Goal: Task Accomplishment & Management: Use online tool/utility

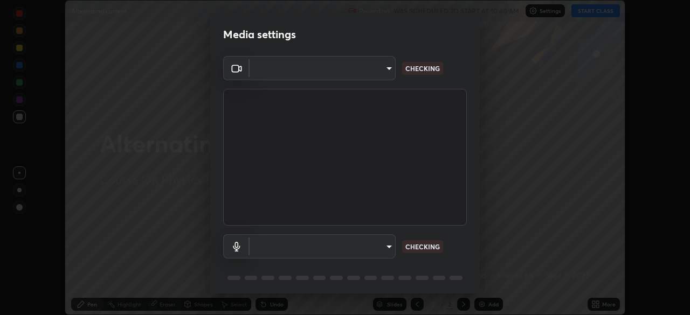
scroll to position [315, 690]
type input "6fd5a11214182fe3dbcd63879dc51230d69f1da36812afabedb7f77605f255ed"
type input "38ea354b2dbca89d4c08b2859db5d203fcffb2fd6d8edeae3d4b8a6abd2f0573"
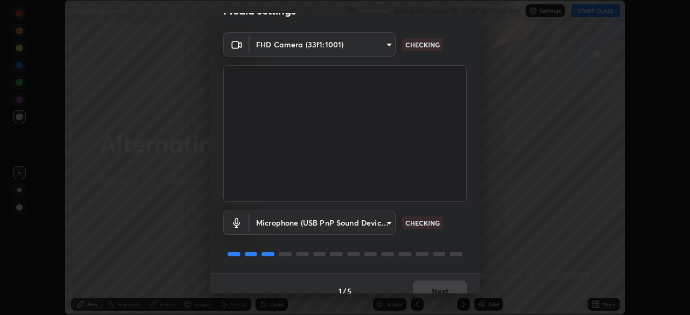
scroll to position [38, 0]
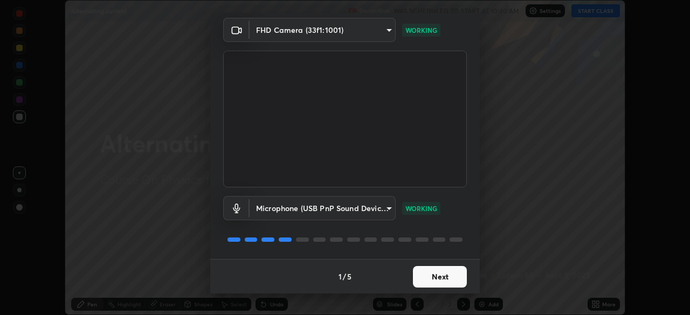
click at [444, 274] on button "Next" at bounding box center [440, 277] width 54 height 22
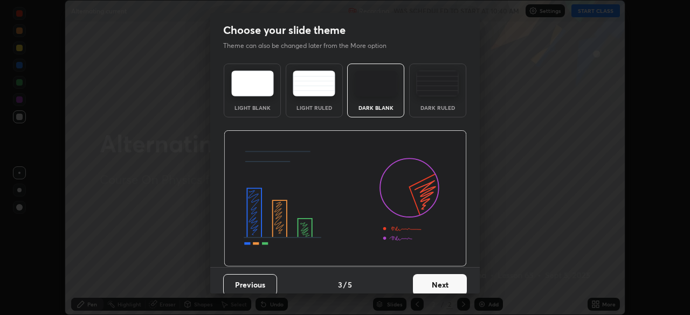
click at [450, 277] on button "Next" at bounding box center [440, 285] width 54 height 22
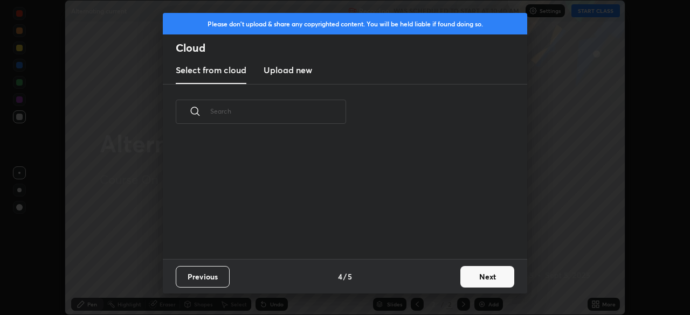
click at [452, 280] on div "Previous 4 / 5 Next" at bounding box center [345, 276] width 365 height 35
click at [470, 277] on button "Next" at bounding box center [487, 277] width 54 height 22
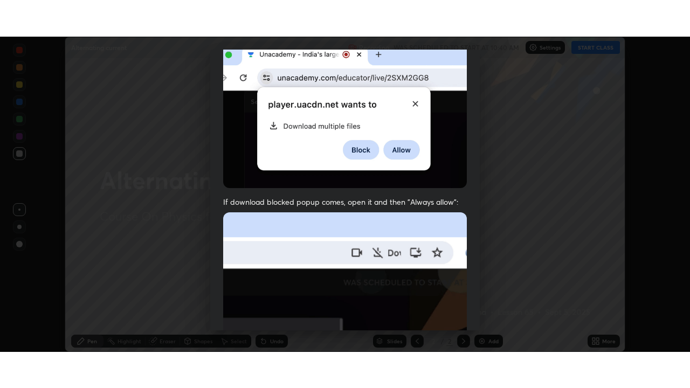
scroll to position [258, 0]
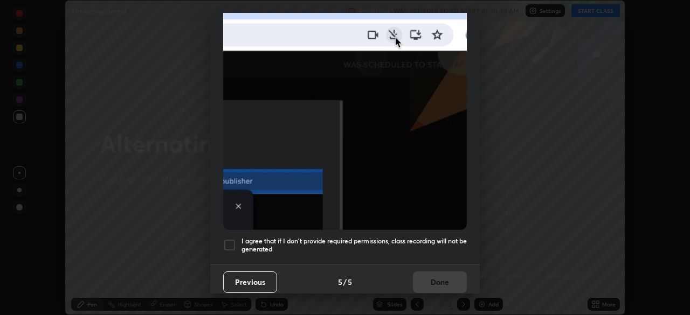
click at [228, 245] on div at bounding box center [229, 245] width 13 height 13
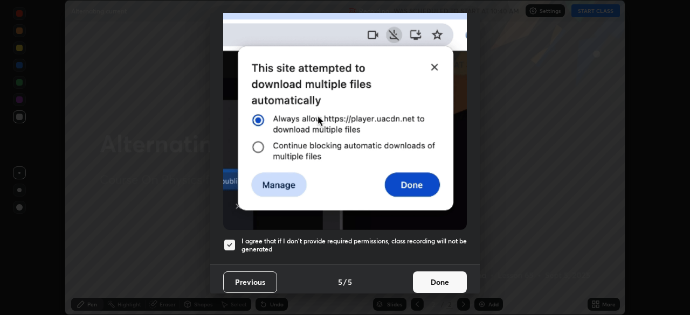
click at [426, 277] on button "Done" at bounding box center [440, 283] width 54 height 22
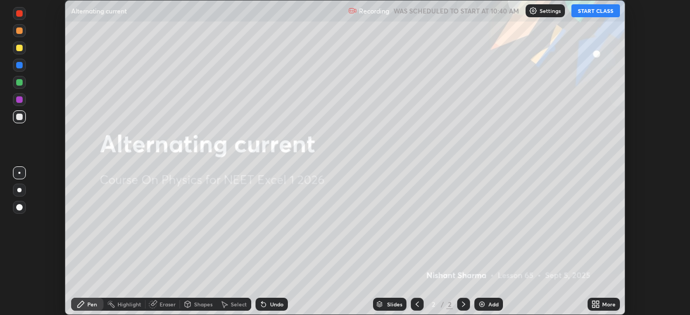
click at [583, 12] on button "START CLASS" at bounding box center [596, 10] width 49 height 13
click at [597, 304] on icon at bounding box center [597, 302] width 3 height 3
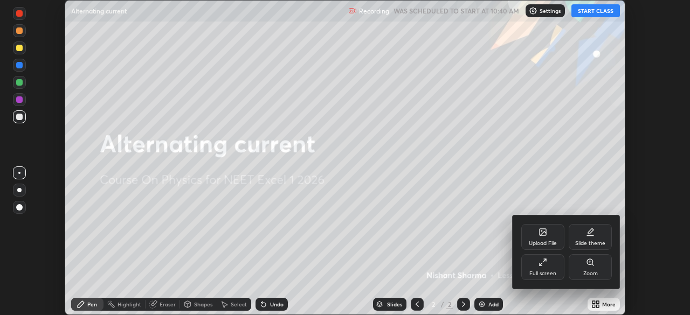
click at [539, 271] on div "Full screen" at bounding box center [543, 273] width 27 height 5
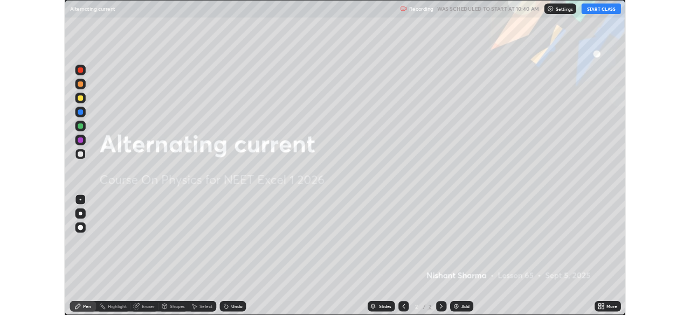
scroll to position [388, 690]
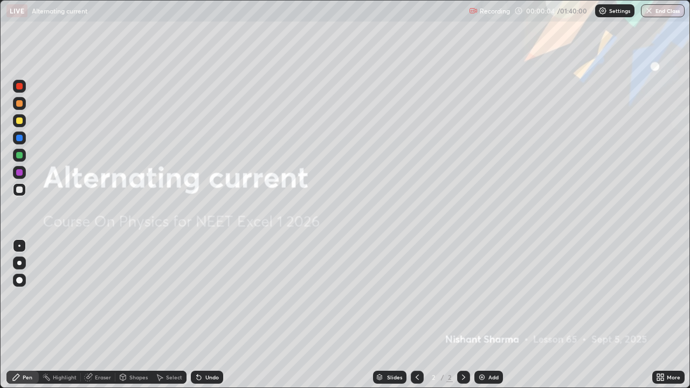
click at [491, 315] on div "Add" at bounding box center [494, 377] width 10 height 5
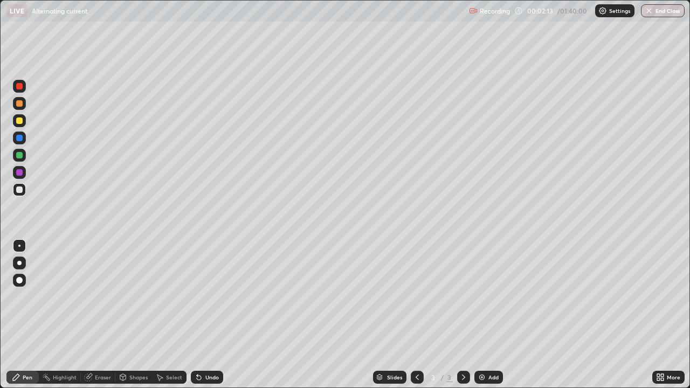
click at [212, 315] on div "Undo" at bounding box center [211, 377] width 13 height 5
click at [210, 315] on div "Undo" at bounding box center [211, 377] width 13 height 5
click at [206, 315] on div "Undo" at bounding box center [211, 377] width 13 height 5
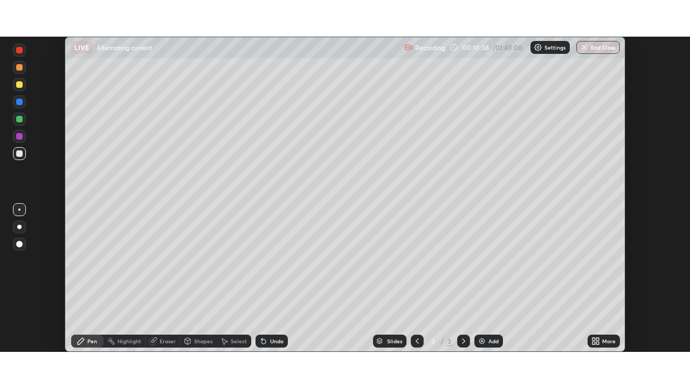
scroll to position [53607, 53232]
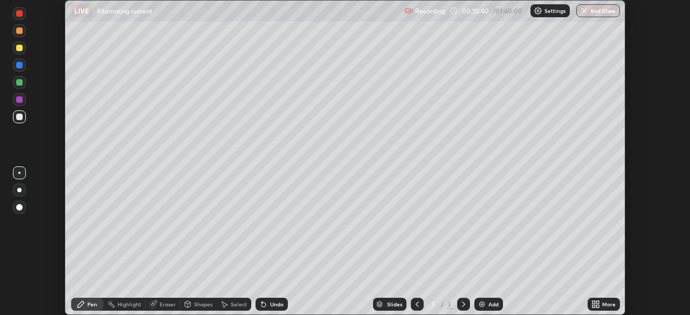
click at [602, 308] on div "More" at bounding box center [604, 304] width 32 height 13
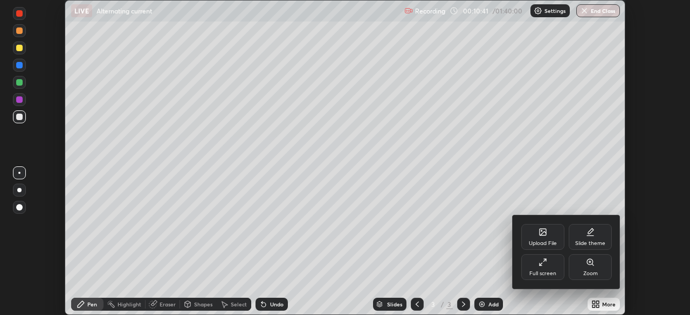
click at [553, 271] on div "Full screen" at bounding box center [543, 273] width 27 height 5
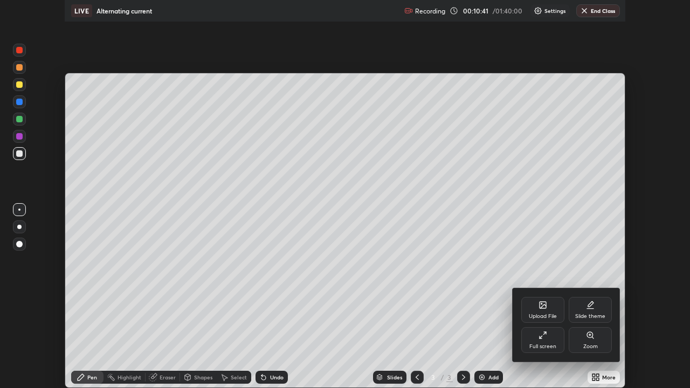
scroll to position [388, 690]
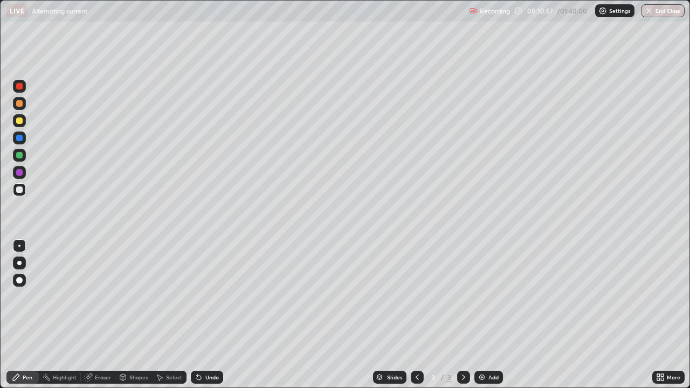
click at [212, 315] on div "Undo" at bounding box center [211, 377] width 13 height 5
click at [213, 315] on div "Undo" at bounding box center [211, 377] width 13 height 5
click at [212, 315] on div "Undo" at bounding box center [211, 377] width 13 height 5
click at [211, 315] on div "Undo" at bounding box center [207, 377] width 32 height 13
click at [9, 313] on div "Erase all" at bounding box center [19, 194] width 26 height 345
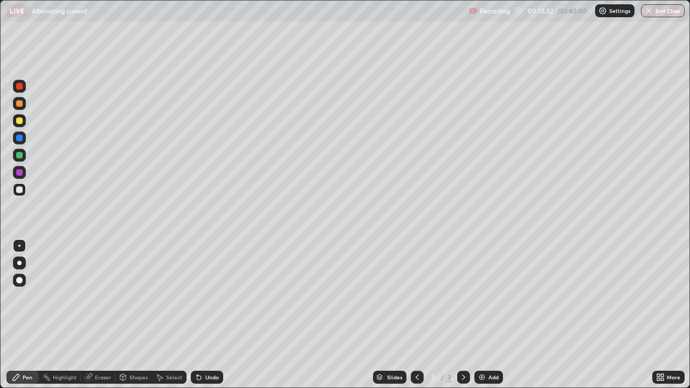
click at [170, 315] on div "Select" at bounding box center [174, 377] width 16 height 5
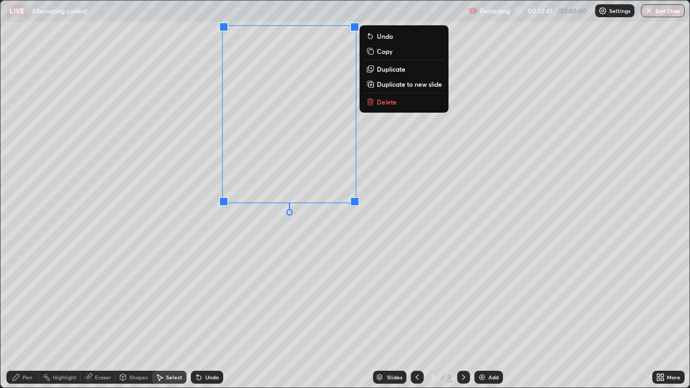
click at [380, 50] on p "Copy" at bounding box center [385, 51] width 16 height 9
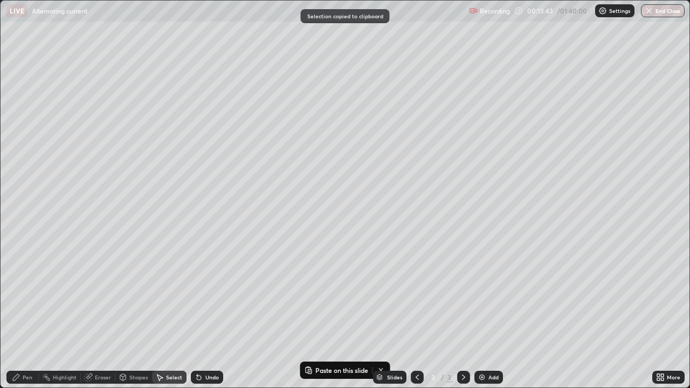
click at [485, 315] on img at bounding box center [482, 377] width 9 height 9
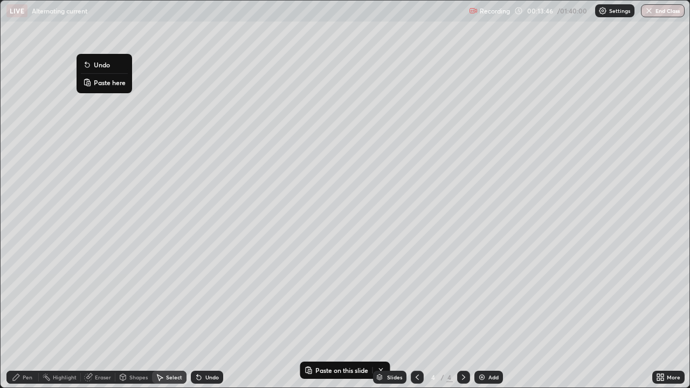
click at [106, 85] on p "Paste here" at bounding box center [110, 82] width 32 height 9
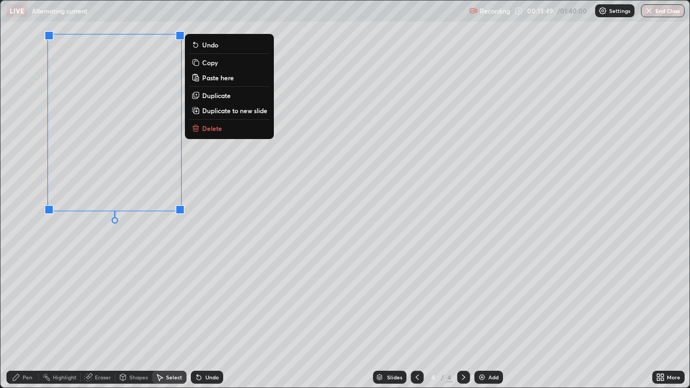
click at [422, 315] on div at bounding box center [417, 377] width 13 height 13
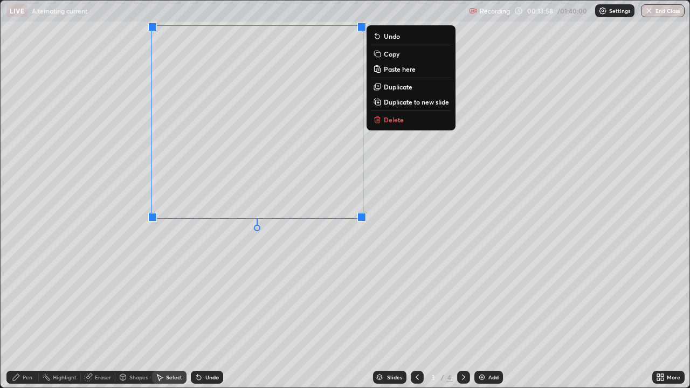
click at [389, 121] on p "Delete" at bounding box center [394, 119] width 20 height 9
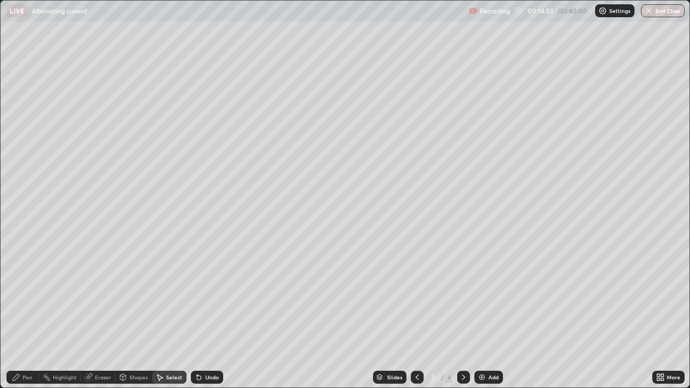
click at [31, 315] on div "Pen" at bounding box center [28, 377] width 10 height 5
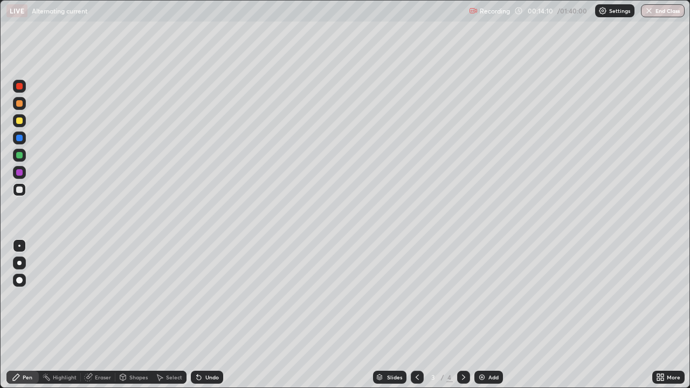
click at [104, 315] on div "Eraser" at bounding box center [103, 377] width 16 height 5
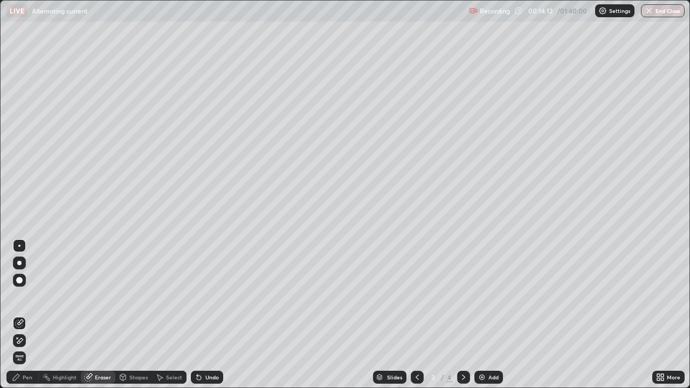
click at [21, 315] on icon at bounding box center [20, 340] width 6 height 5
click at [28, 315] on div "Pen" at bounding box center [28, 377] width 10 height 5
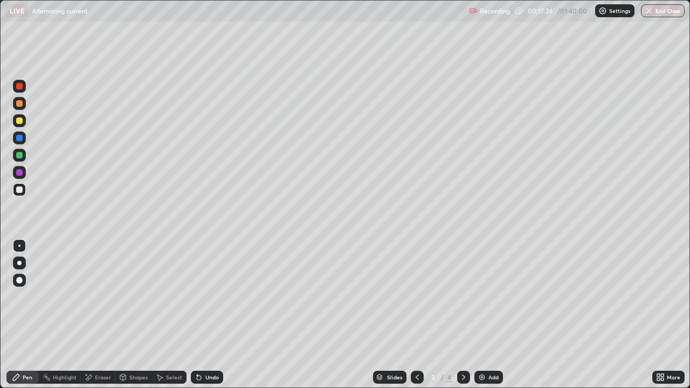
click at [477, 315] on div "Add" at bounding box center [489, 377] width 29 height 13
click at [96, 315] on div "Eraser" at bounding box center [98, 377] width 35 height 13
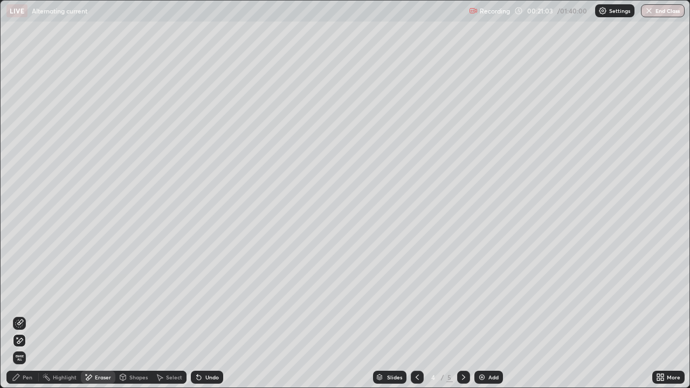
click at [25, 315] on div "Pen" at bounding box center [22, 377] width 32 height 13
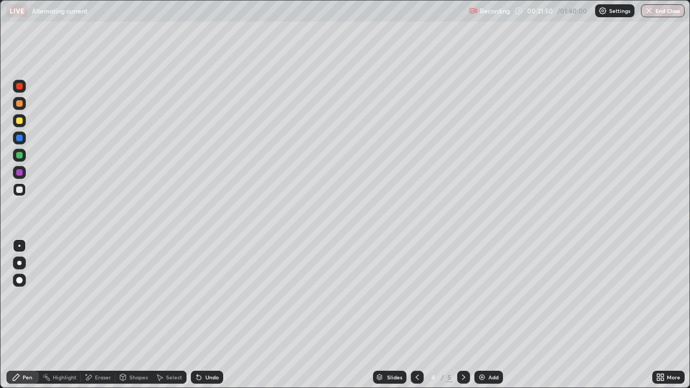
click at [98, 315] on div "Eraser" at bounding box center [103, 377] width 16 height 5
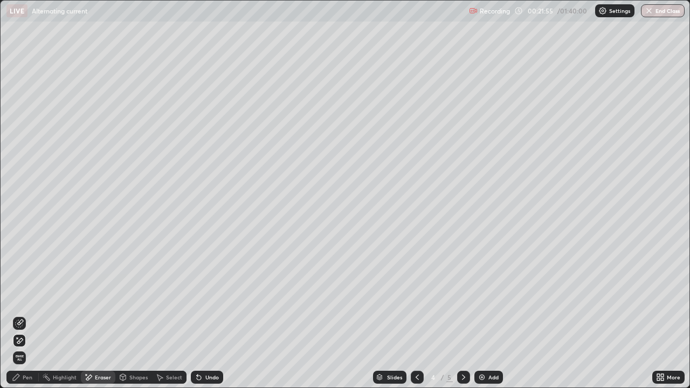
click at [33, 315] on div "Pen" at bounding box center [22, 377] width 32 height 13
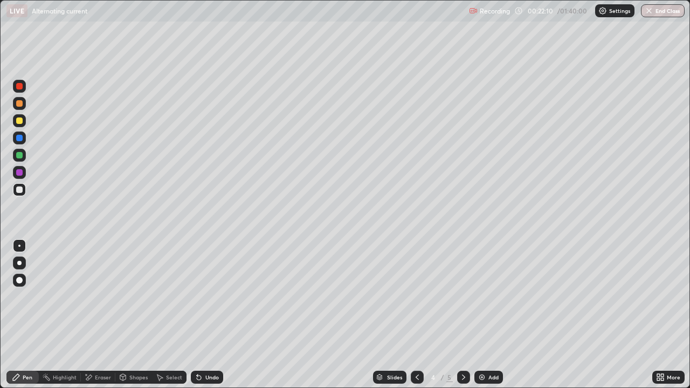
click at [417, 315] on icon at bounding box center [417, 377] width 9 height 9
click at [464, 315] on icon at bounding box center [463, 377] width 3 height 5
click at [463, 315] on icon at bounding box center [463, 377] width 9 height 9
click at [97, 315] on div "Eraser" at bounding box center [103, 377] width 16 height 5
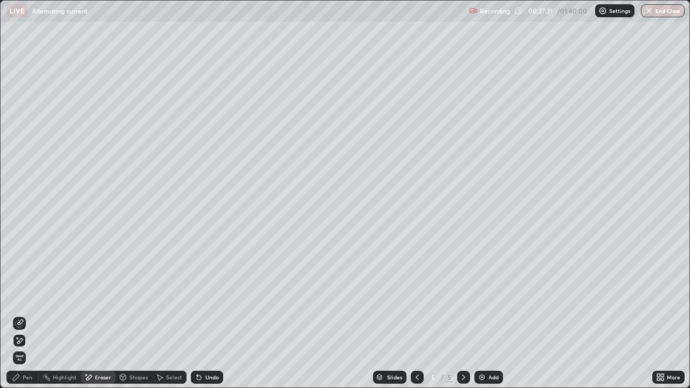
click at [25, 315] on div "Pen" at bounding box center [28, 377] width 10 height 5
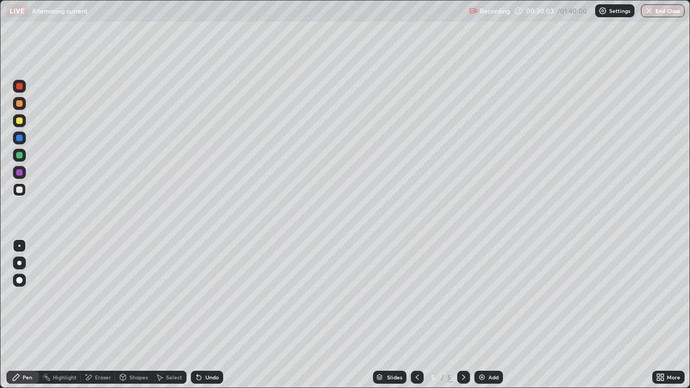
click at [202, 315] on div "Undo" at bounding box center [207, 377] width 32 height 13
click at [417, 315] on icon at bounding box center [417, 377] width 9 height 9
click at [416, 315] on icon at bounding box center [417, 377] width 9 height 9
click at [463, 315] on icon at bounding box center [463, 377] width 9 height 9
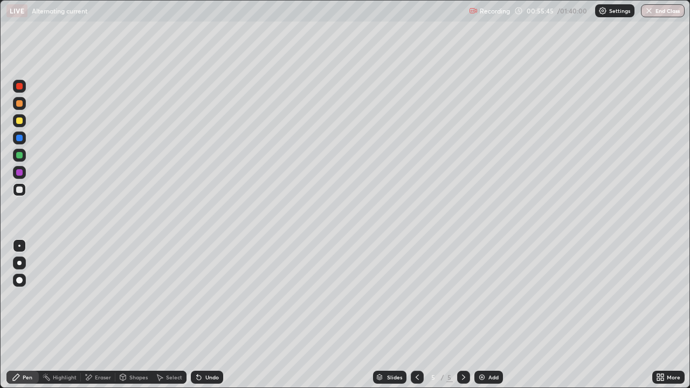
click at [485, 315] on img at bounding box center [482, 377] width 9 height 9
click at [210, 315] on div "Undo" at bounding box center [211, 377] width 13 height 5
click at [210, 315] on div "Undo" at bounding box center [207, 377] width 32 height 13
click at [215, 315] on div "Undo" at bounding box center [207, 377] width 32 height 13
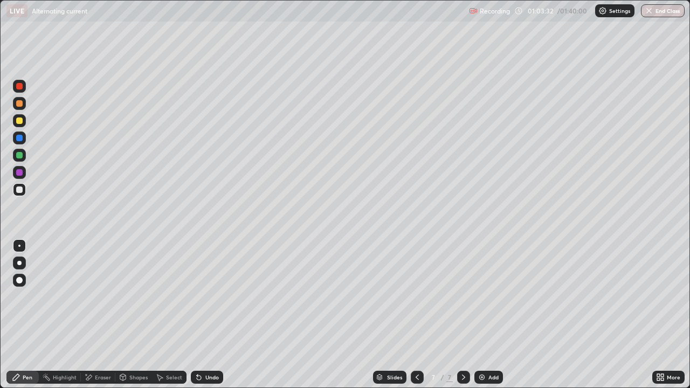
click at [212, 315] on div "Undo" at bounding box center [207, 377] width 32 height 13
click at [213, 315] on div "Undo" at bounding box center [207, 377] width 32 height 13
click at [215, 315] on div "Undo" at bounding box center [207, 377] width 32 height 13
click at [214, 315] on div "Undo" at bounding box center [207, 377] width 32 height 13
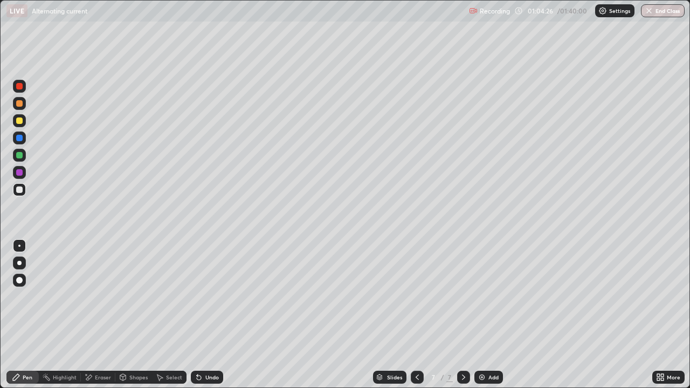
click at [101, 315] on div "Eraser" at bounding box center [103, 377] width 16 height 5
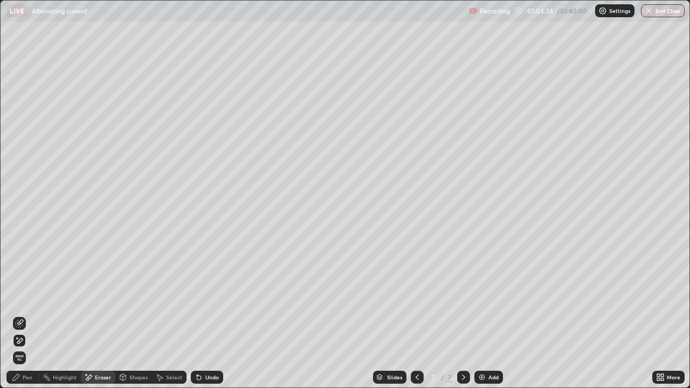
click at [19, 315] on icon at bounding box center [16, 377] width 9 height 9
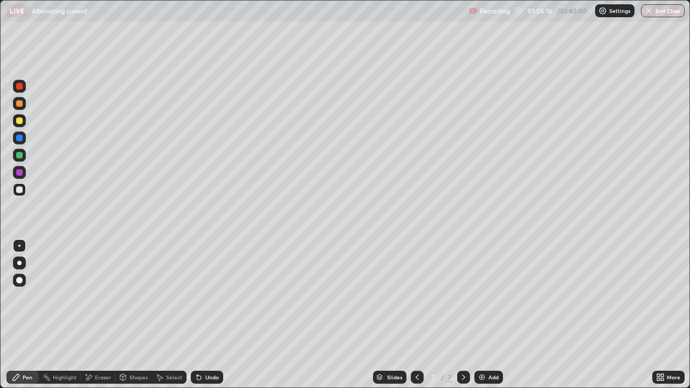
click at [489, 315] on div "Add" at bounding box center [494, 377] width 10 height 5
click at [490, 315] on div "Add" at bounding box center [494, 377] width 10 height 5
click at [206, 315] on div "Undo" at bounding box center [211, 377] width 13 height 5
click at [208, 315] on div "Undo" at bounding box center [207, 377] width 32 height 13
click at [211, 315] on div "Undo" at bounding box center [207, 377] width 32 height 13
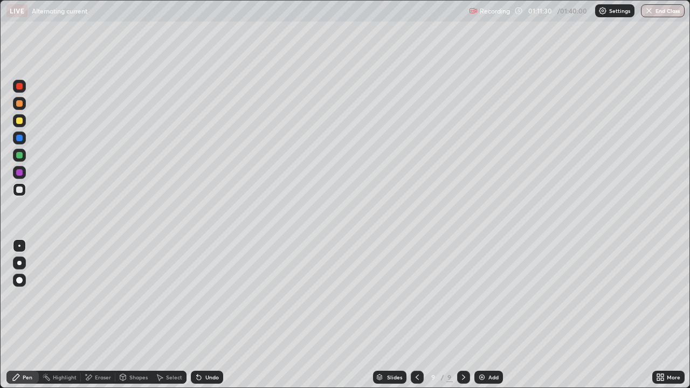
click at [217, 315] on div "Undo" at bounding box center [207, 377] width 32 height 13
click at [483, 315] on img at bounding box center [482, 377] width 9 height 9
click at [209, 315] on div "Undo" at bounding box center [211, 377] width 13 height 5
click at [211, 315] on div "Undo" at bounding box center [207, 377] width 32 height 13
click at [208, 315] on div "Undo" at bounding box center [211, 377] width 13 height 5
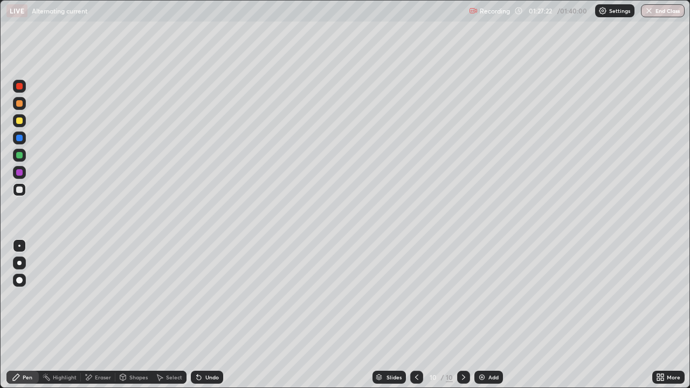
click at [207, 315] on div "Undo" at bounding box center [211, 377] width 13 height 5
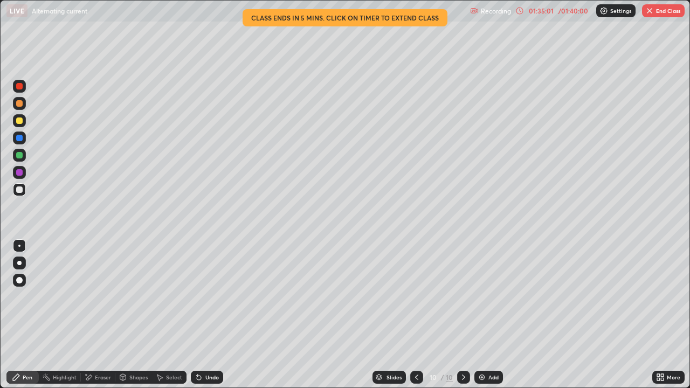
click at [668, 16] on button "End Class" at bounding box center [663, 10] width 43 height 13
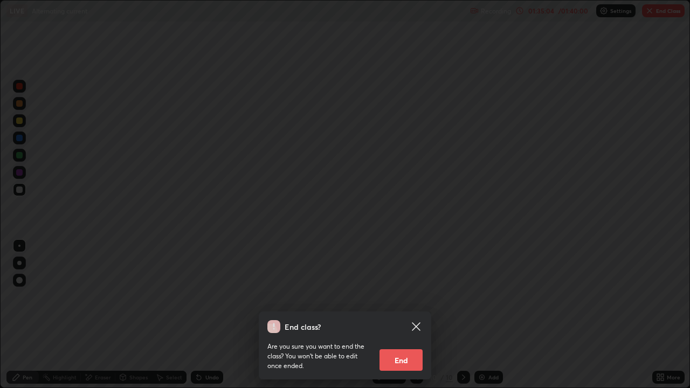
click at [464, 315] on div "End class? Are you sure you want to end the class? You won’t be able to edit on…" at bounding box center [345, 194] width 690 height 388
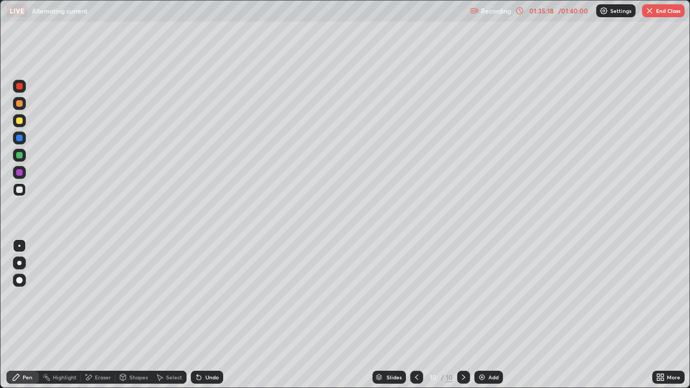
click at [654, 12] on button "End Class" at bounding box center [663, 10] width 43 height 13
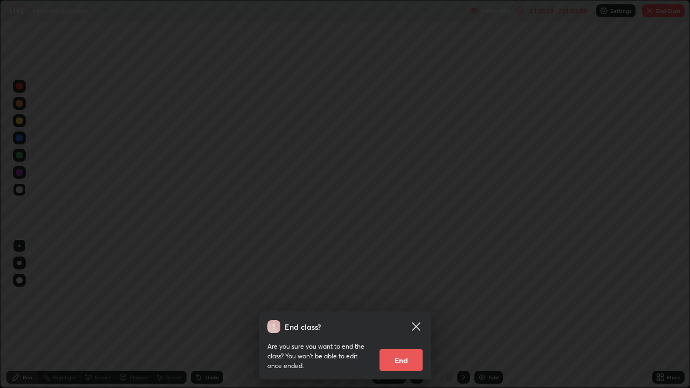
click at [404, 315] on button "End" at bounding box center [401, 360] width 43 height 22
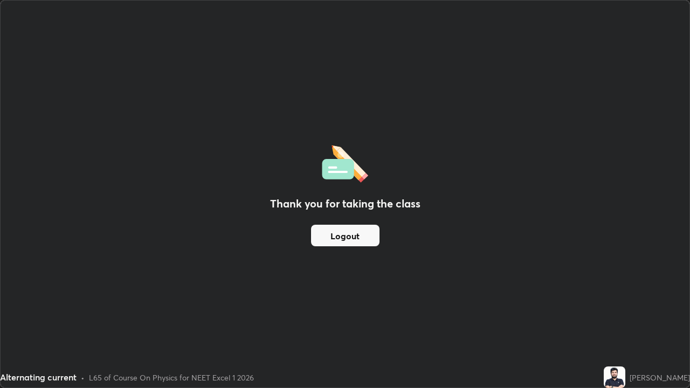
click at [351, 237] on button "Logout" at bounding box center [345, 236] width 68 height 22
click at [352, 236] on button "Logout" at bounding box center [345, 236] width 68 height 22
